Goal: Transaction & Acquisition: Obtain resource

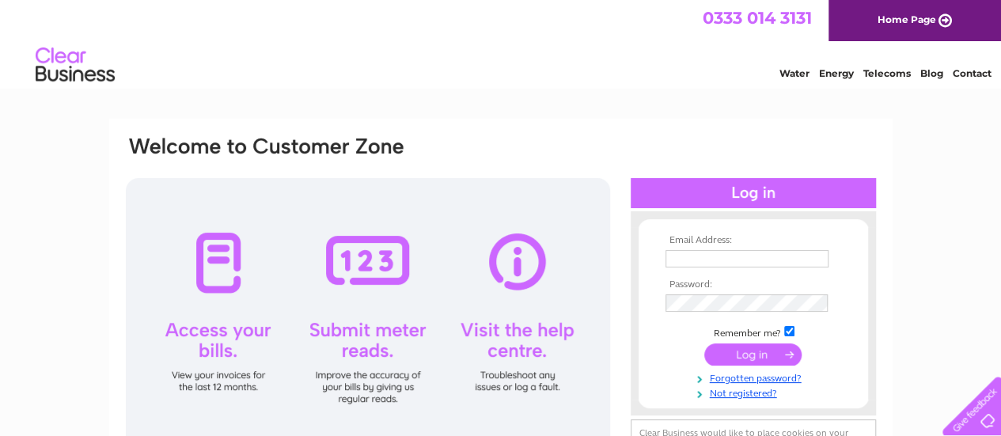
type input "[EMAIL_ADDRESS][DOMAIN_NAME]"
click at [761, 355] on input "submit" at bounding box center [753, 355] width 97 height 22
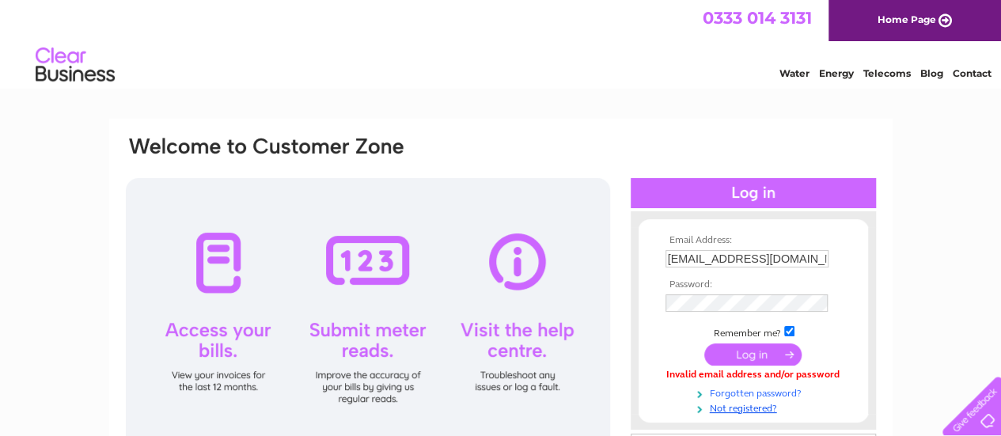
click at [743, 394] on link "Forgotten password?" at bounding box center [756, 392] width 180 height 15
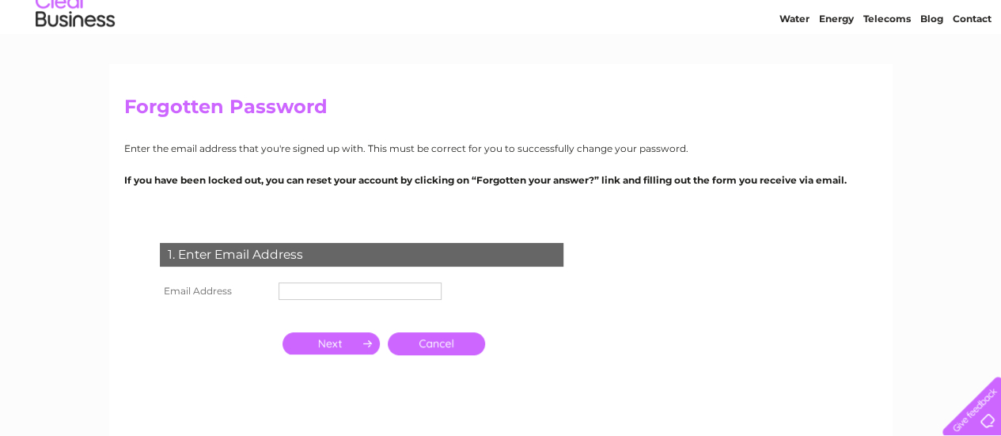
scroll to position [79, 0]
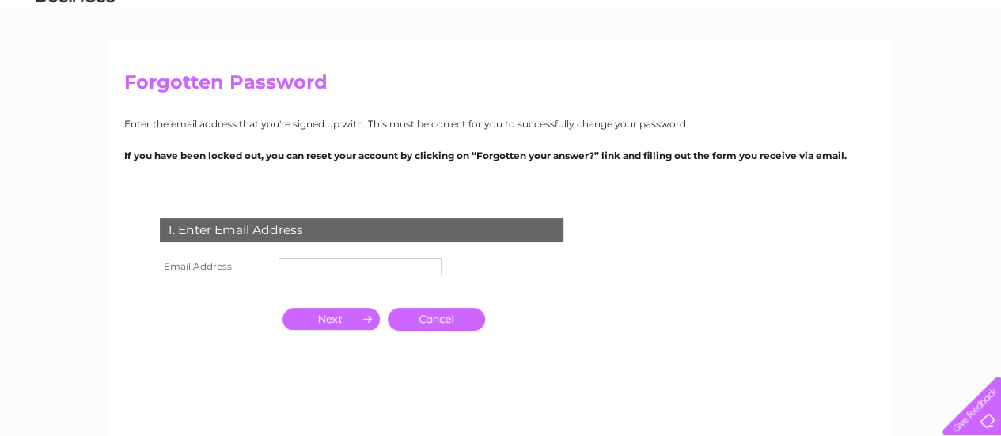
click at [328, 267] on input "text" at bounding box center [360, 266] width 163 height 17
type input "invoices@shepherd.co.uk"
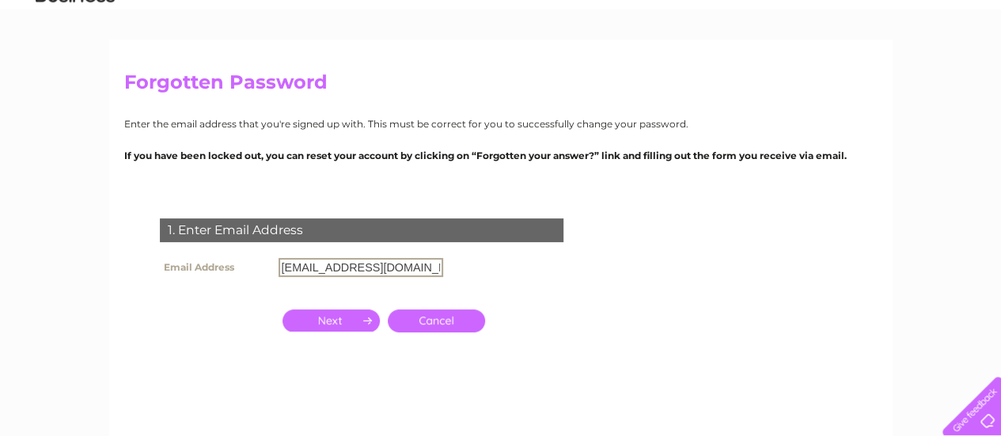
click at [345, 321] on input "button" at bounding box center [331, 321] width 97 height 22
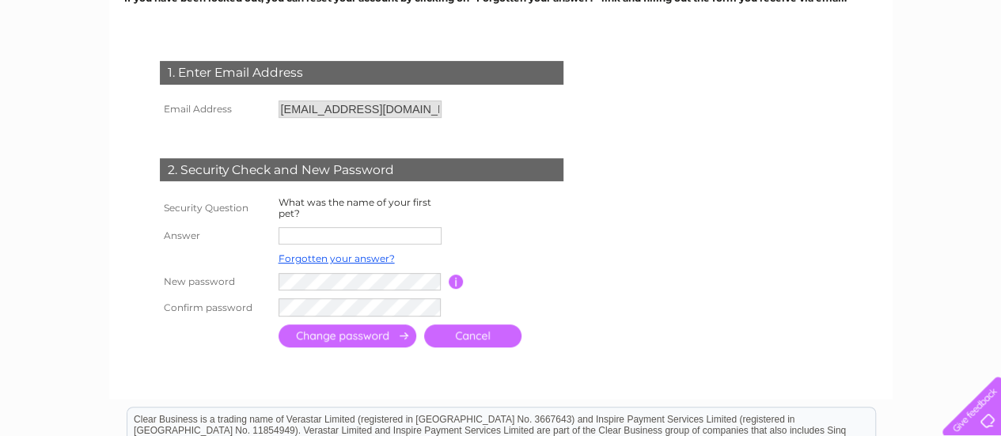
scroll to position [238, 0]
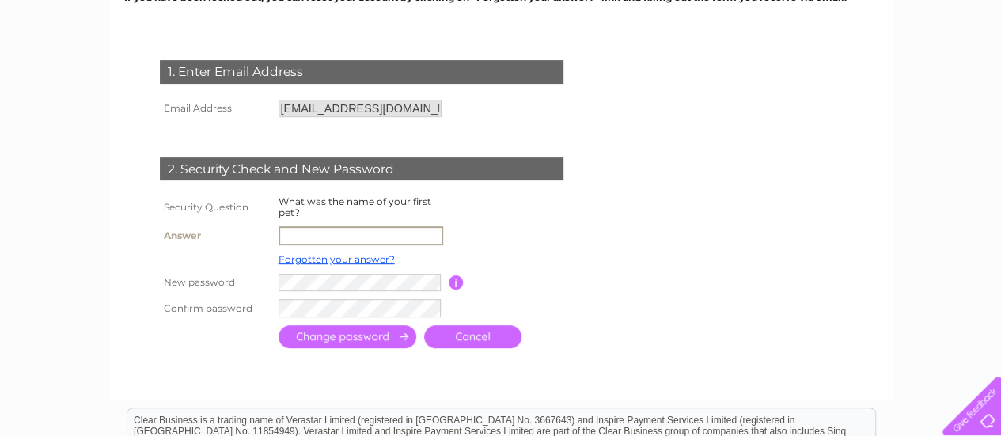
click at [310, 236] on input "text" at bounding box center [361, 235] width 165 height 19
type input "Thomasina"
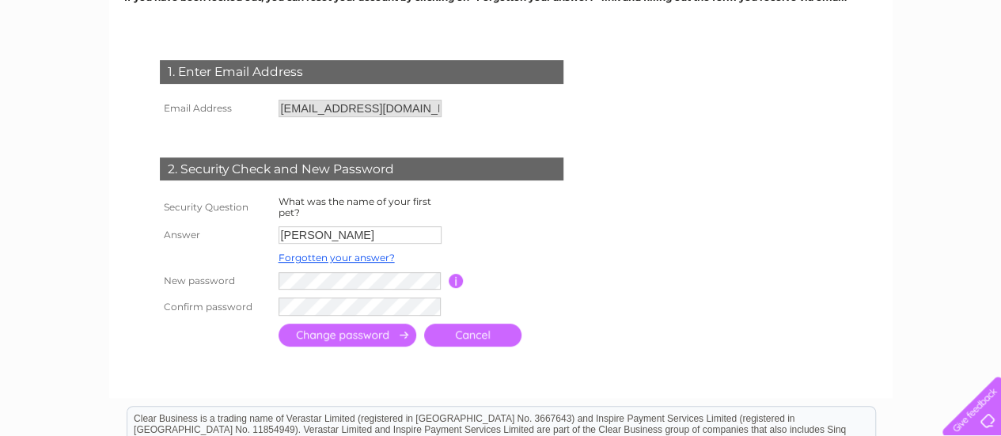
click at [454, 282] on input "button" at bounding box center [456, 281] width 15 height 14
click at [313, 336] on input "submit" at bounding box center [348, 335] width 138 height 23
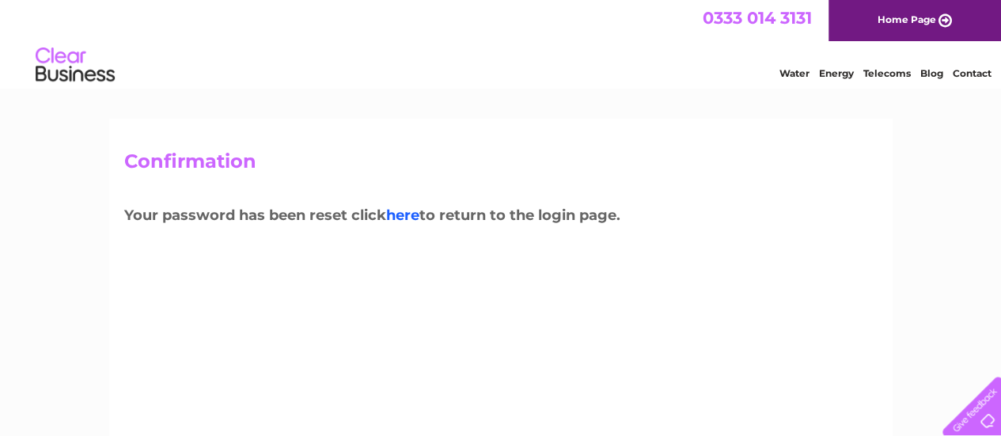
click at [402, 213] on link "here" at bounding box center [402, 215] width 33 height 17
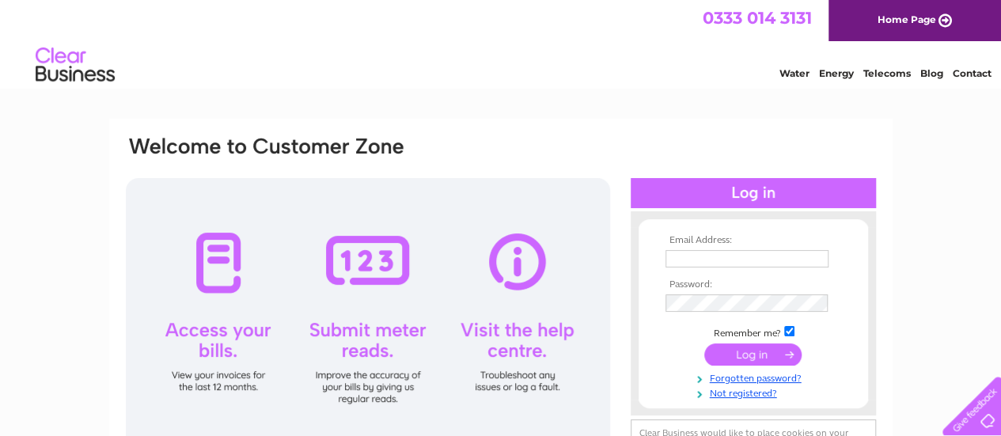
type input "[EMAIL_ADDRESS][DOMAIN_NAME]"
click at [737, 352] on input "submit" at bounding box center [753, 355] width 97 height 22
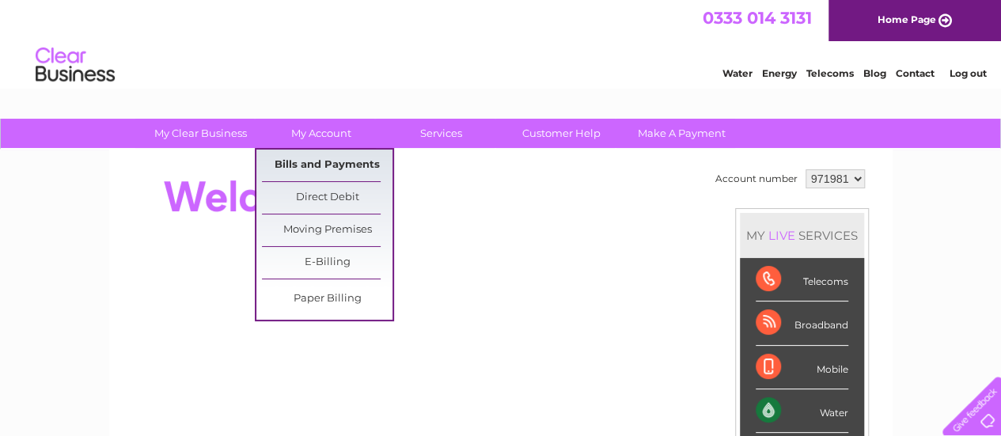
click at [331, 156] on link "Bills and Payments" at bounding box center [327, 166] width 131 height 32
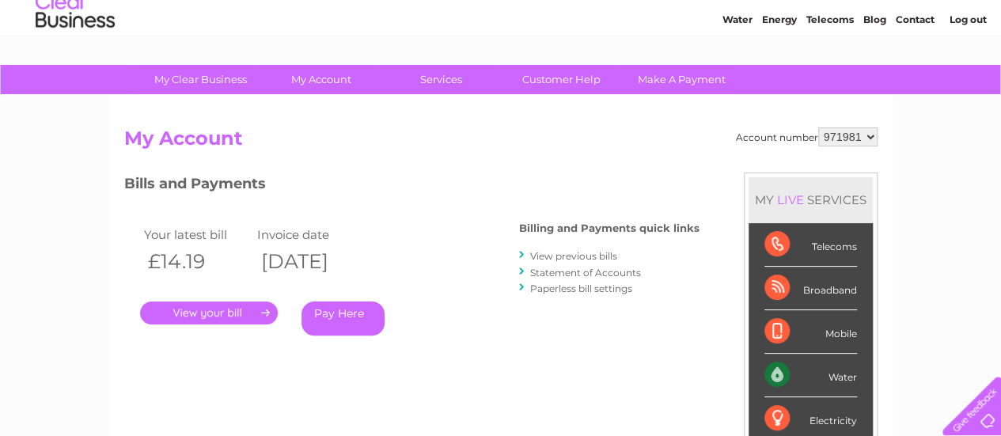
scroll to position [79, 0]
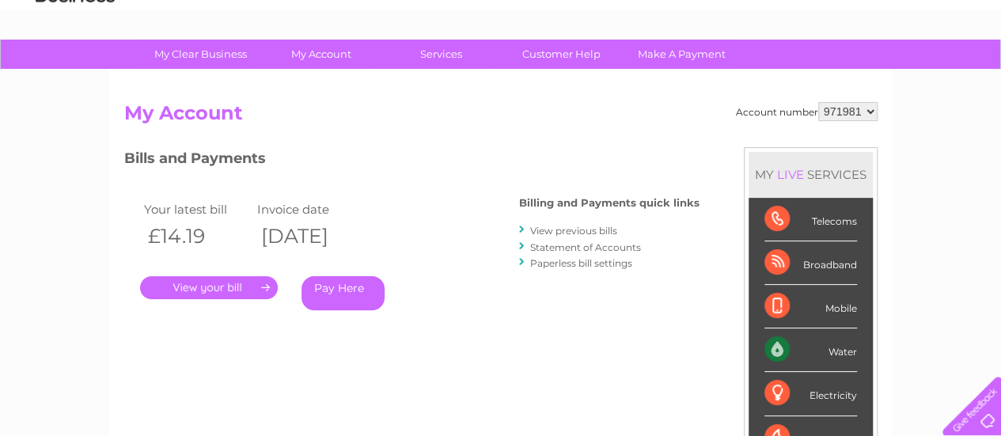
click at [214, 289] on link "." at bounding box center [209, 287] width 138 height 23
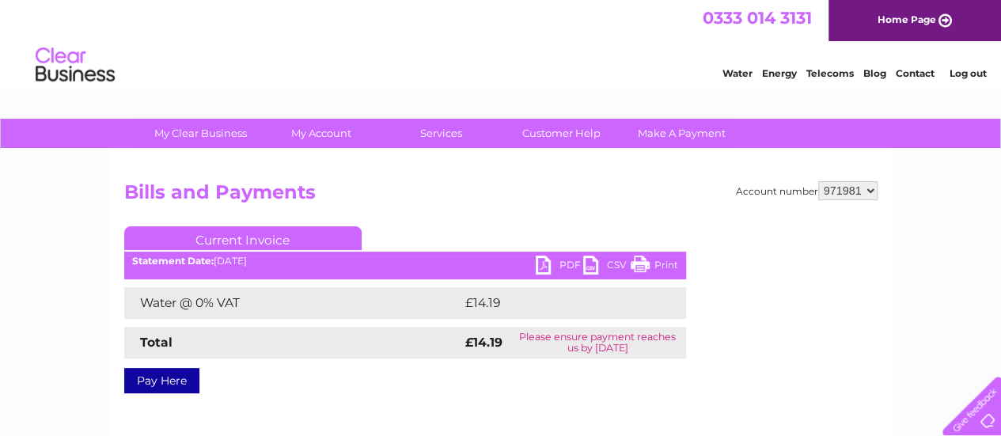
click at [539, 264] on link "PDF" at bounding box center [560, 267] width 48 height 23
